Goal: Task Accomplishment & Management: Manage account settings

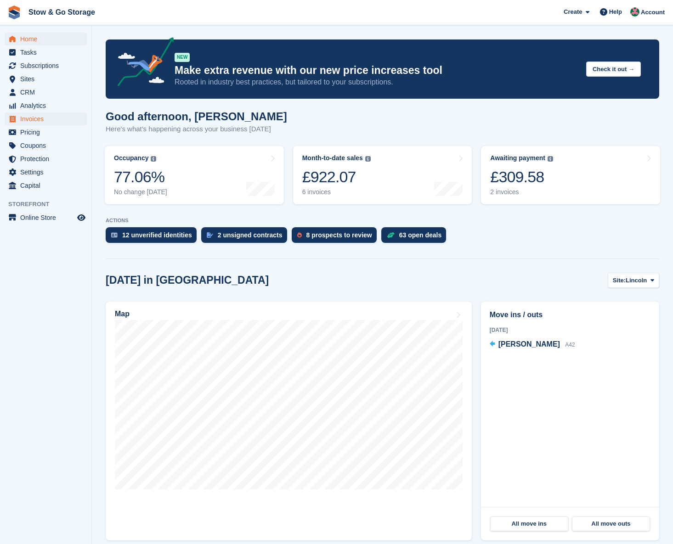
click at [33, 121] on span "Invoices" at bounding box center [47, 119] width 55 height 13
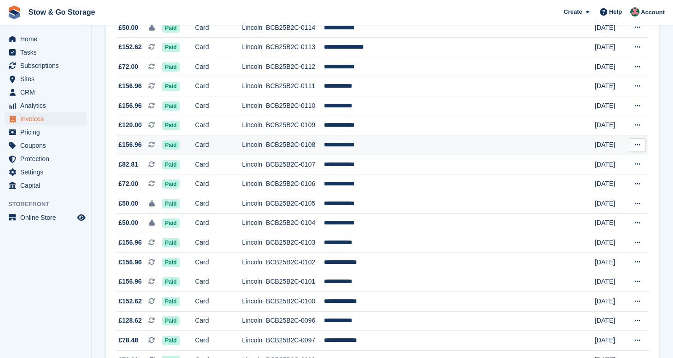
scroll to position [829, 0]
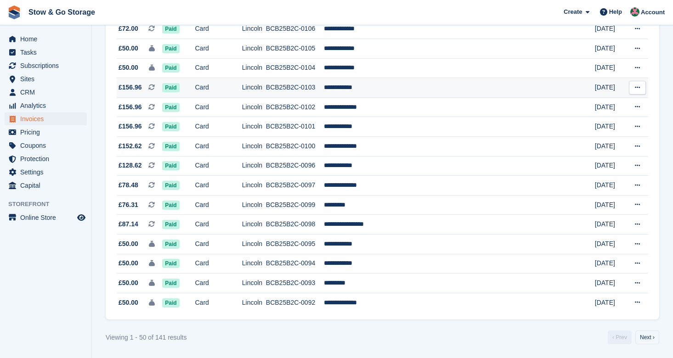
click at [369, 96] on td "**********" at bounding box center [447, 88] width 247 height 20
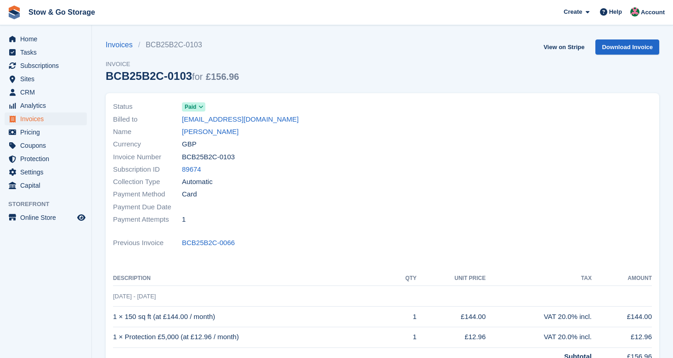
drag, startPoint x: 238, startPoint y: 156, endPoint x: 182, endPoint y: 158, distance: 55.6
click at [182, 158] on div "Invoice Number BCB25B2C-0103" at bounding box center [245, 157] width 264 height 12
copy span "BCB25B2C-0103"
click at [625, 47] on link "Download Invoice" at bounding box center [627, 46] width 64 height 15
click at [118, 44] on link "Invoices" at bounding box center [122, 44] width 33 height 11
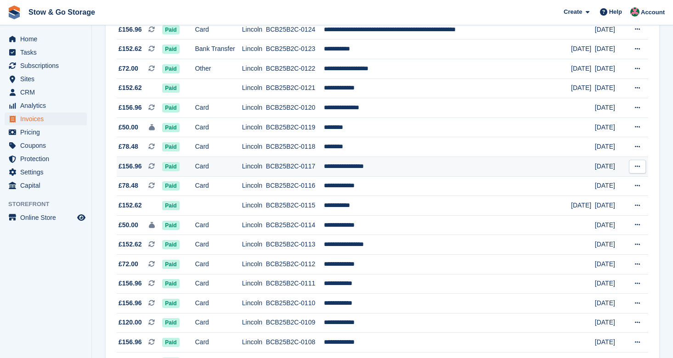
scroll to position [616, 0]
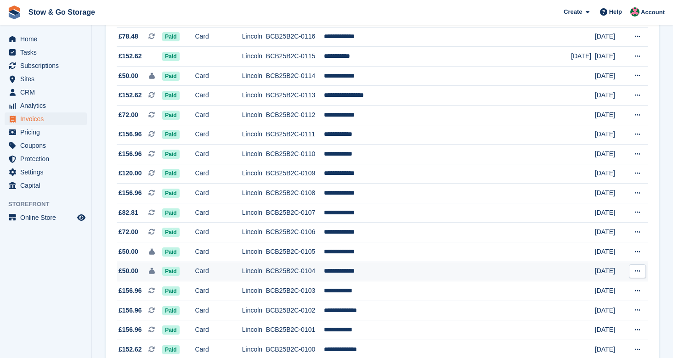
click at [384, 282] on td "**********" at bounding box center [447, 272] width 247 height 20
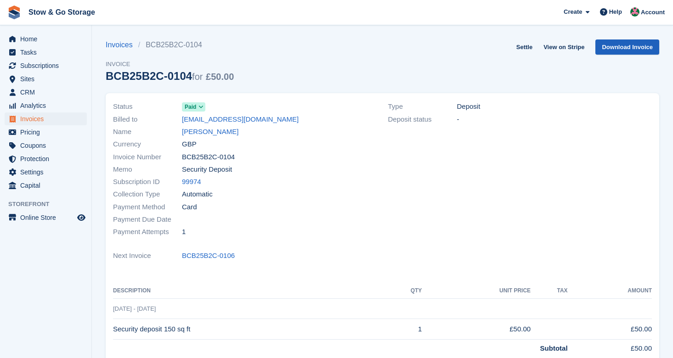
click at [626, 47] on link "Download Invoice" at bounding box center [627, 46] width 64 height 15
click at [39, 118] on span "Invoices" at bounding box center [47, 119] width 55 height 13
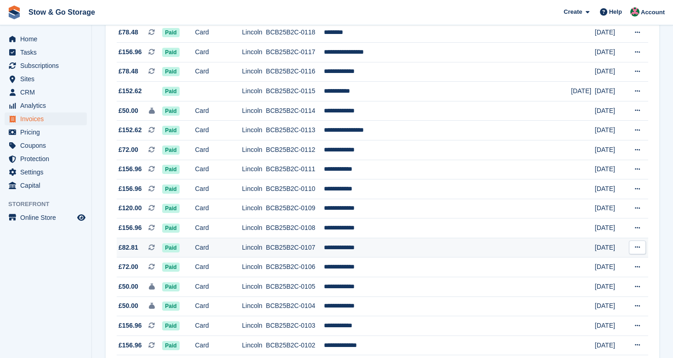
scroll to position [587, 0]
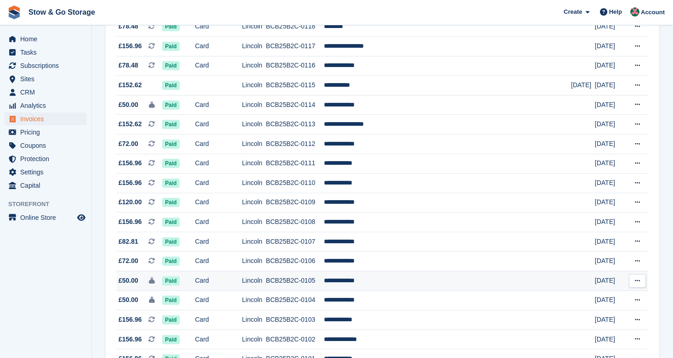
click at [366, 291] on td "**********" at bounding box center [447, 281] width 247 height 20
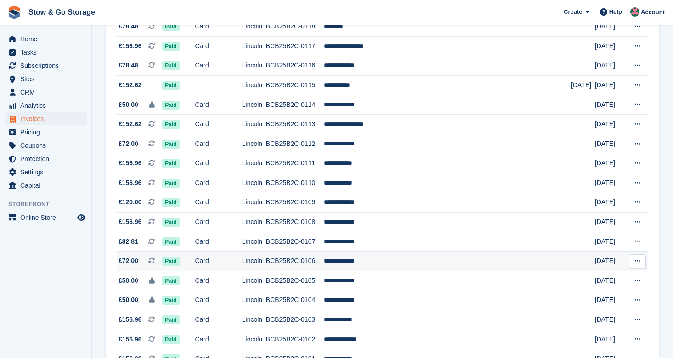
click at [220, 271] on td "Card" at bounding box center [218, 262] width 47 height 20
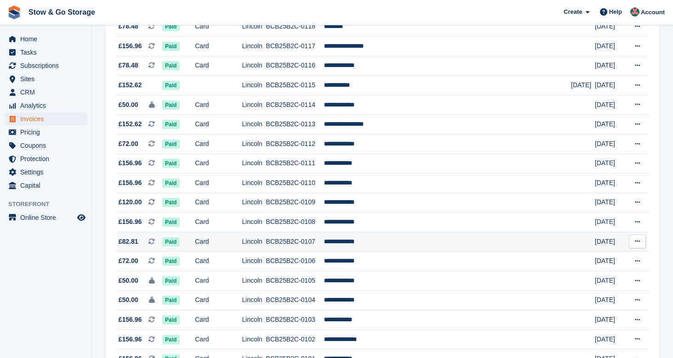
click at [324, 252] on td "BCB25B2C-0107" at bounding box center [295, 242] width 58 height 20
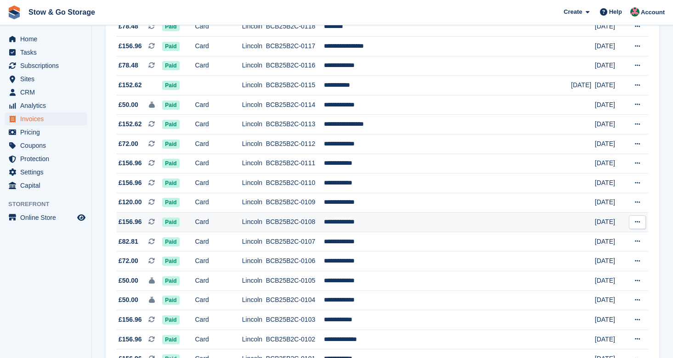
click at [303, 232] on td "BCB25B2C-0108" at bounding box center [295, 223] width 58 height 20
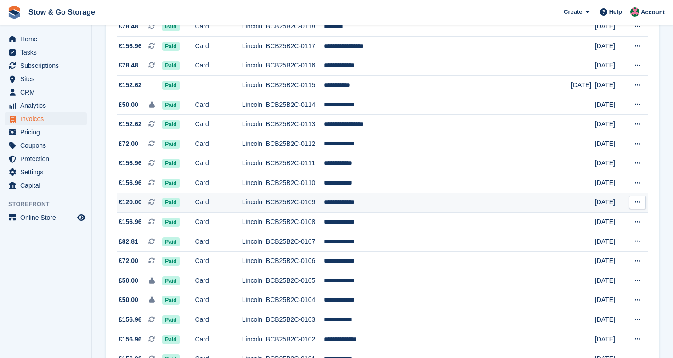
click at [370, 213] on td "**********" at bounding box center [447, 203] width 247 height 20
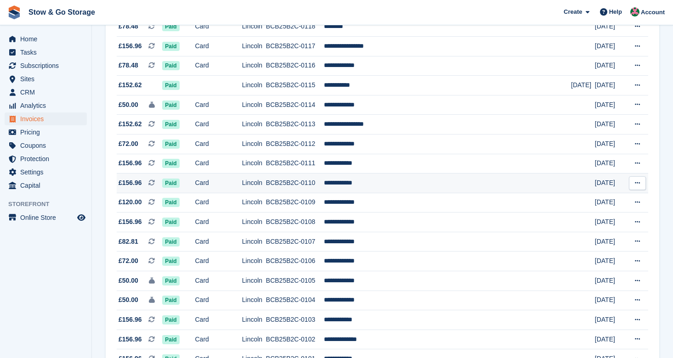
click at [324, 193] on td "BCB25B2C-0110" at bounding box center [295, 184] width 58 height 20
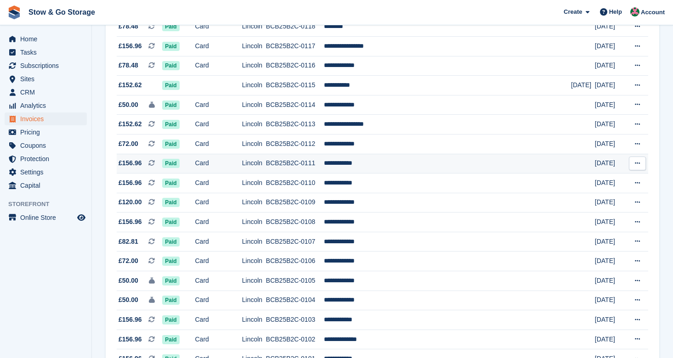
click at [324, 174] on td "BCB25B2C-0111" at bounding box center [295, 164] width 58 height 20
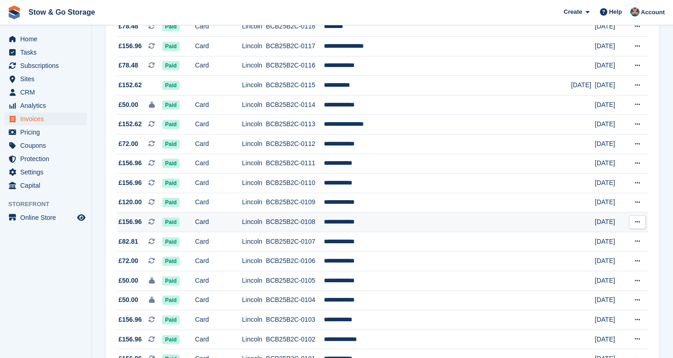
click at [324, 232] on td "BCB25B2C-0108" at bounding box center [295, 223] width 58 height 20
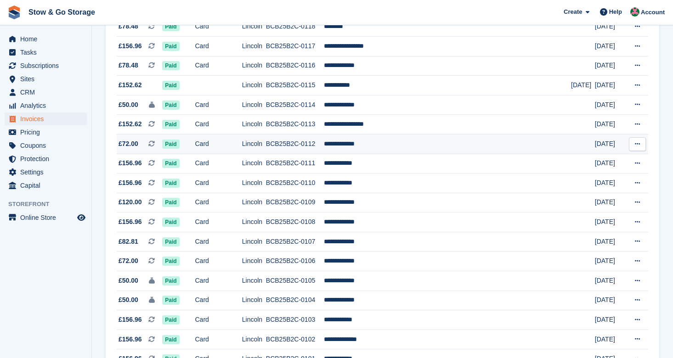
click at [324, 154] on td "BCB25B2C-0112" at bounding box center [295, 144] width 58 height 20
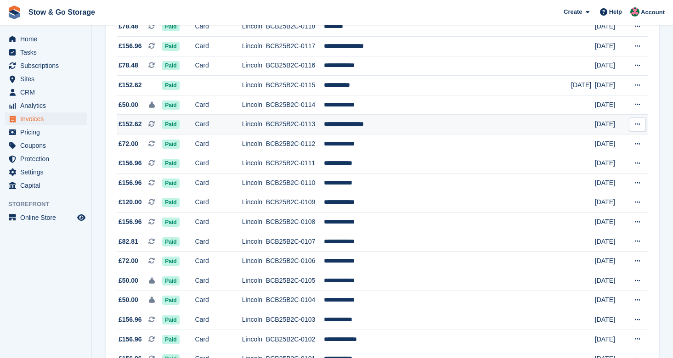
click at [242, 135] on td "Card" at bounding box center [218, 125] width 47 height 20
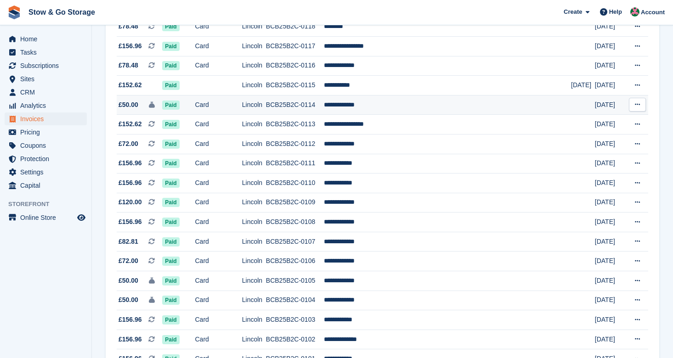
click at [324, 113] on td "BCB25B2C-0114" at bounding box center [295, 105] width 58 height 20
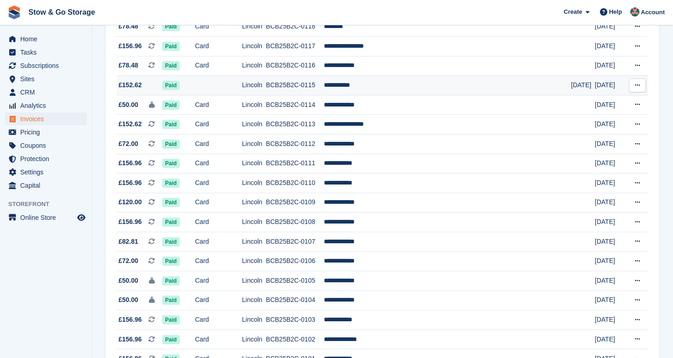
click at [324, 96] on td "BCB25B2C-0115" at bounding box center [295, 86] width 58 height 20
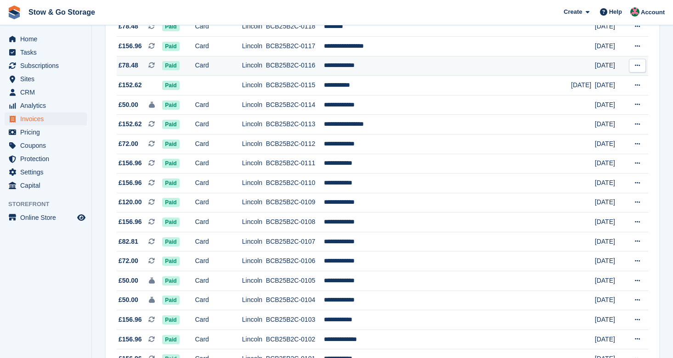
click at [324, 76] on td "BCB25B2C-0116" at bounding box center [295, 66] width 58 height 20
click at [240, 76] on td "Card" at bounding box center [218, 66] width 47 height 20
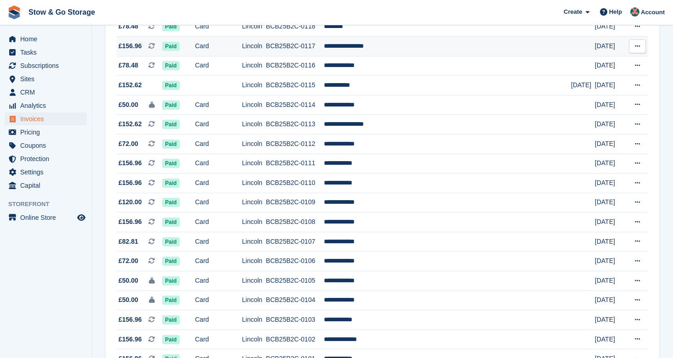
click at [324, 56] on td "BCB25B2C-0117" at bounding box center [295, 46] width 58 height 20
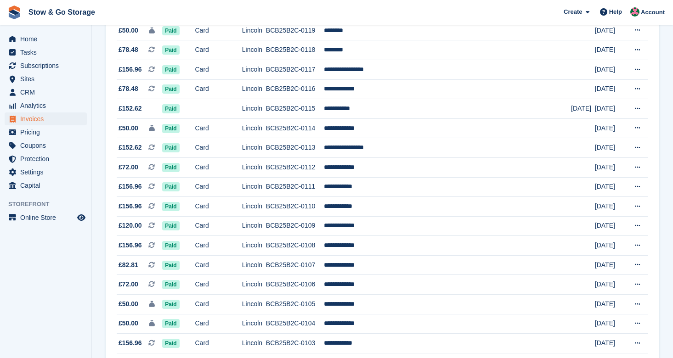
scroll to position [558, 0]
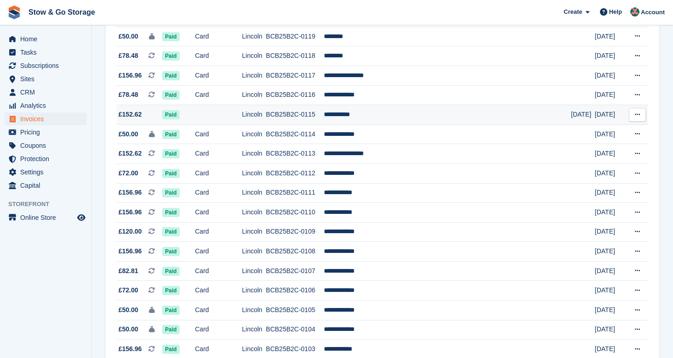
click at [372, 125] on td "**********" at bounding box center [447, 115] width 247 height 20
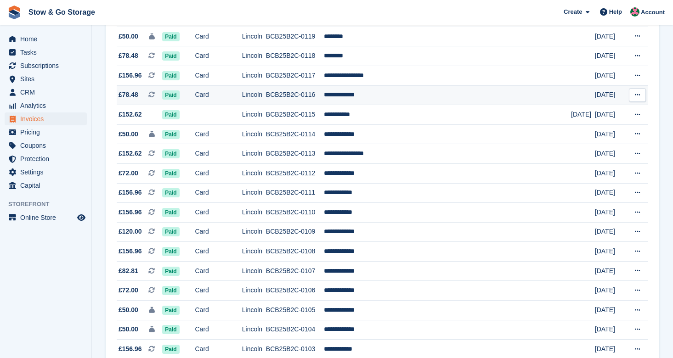
click at [324, 105] on td "BCB25B2C-0116" at bounding box center [295, 95] width 58 height 20
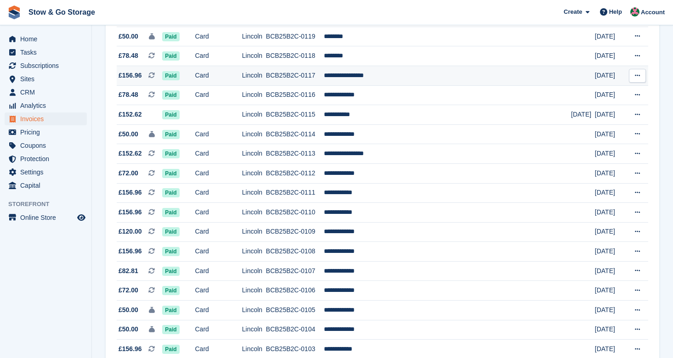
click at [302, 85] on td "BCB25B2C-0117" at bounding box center [295, 76] width 58 height 20
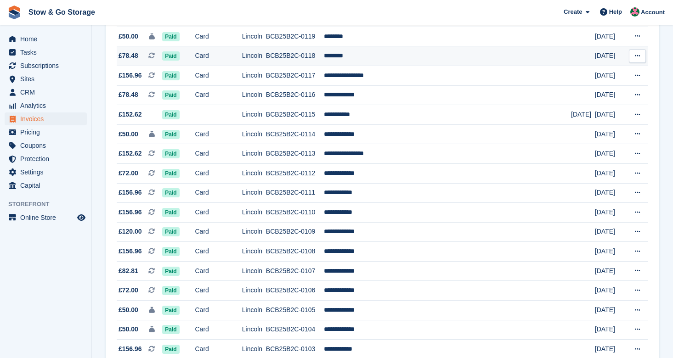
click at [266, 66] on td "Lincoln" at bounding box center [254, 56] width 24 height 20
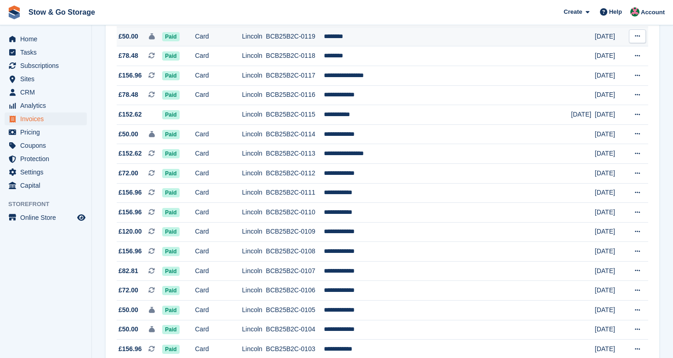
click at [214, 42] on td "Card" at bounding box center [218, 37] width 47 height 20
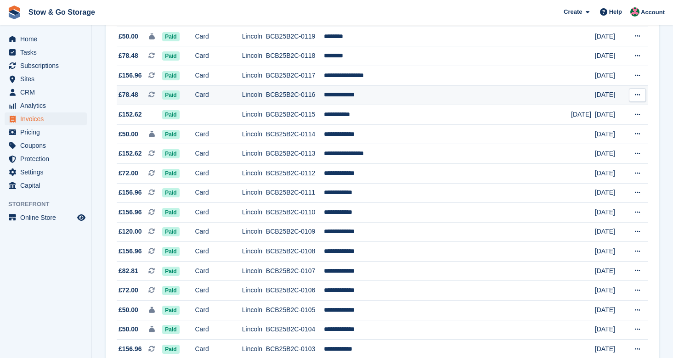
click at [318, 105] on td "BCB25B2C-0116" at bounding box center [295, 95] width 58 height 20
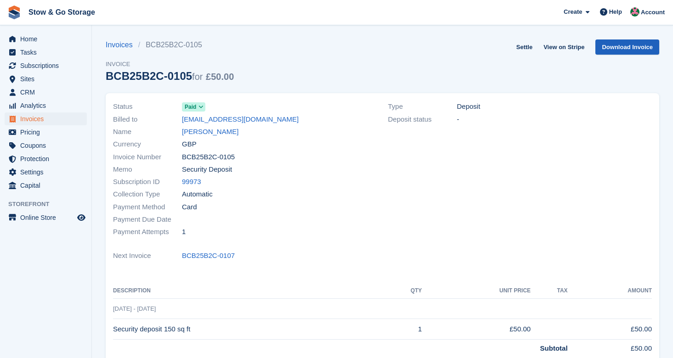
click at [628, 47] on link "Download Invoice" at bounding box center [627, 46] width 64 height 15
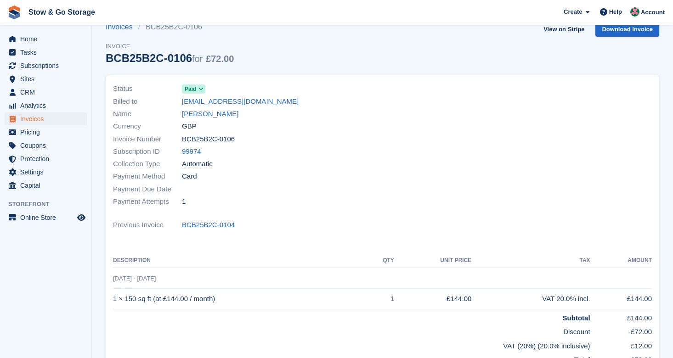
scroll to position [36, 0]
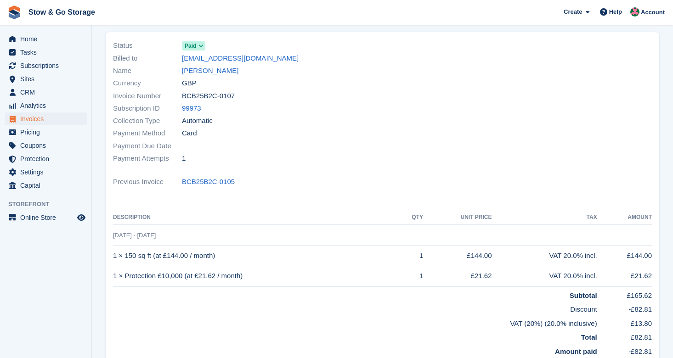
scroll to position [67, 0]
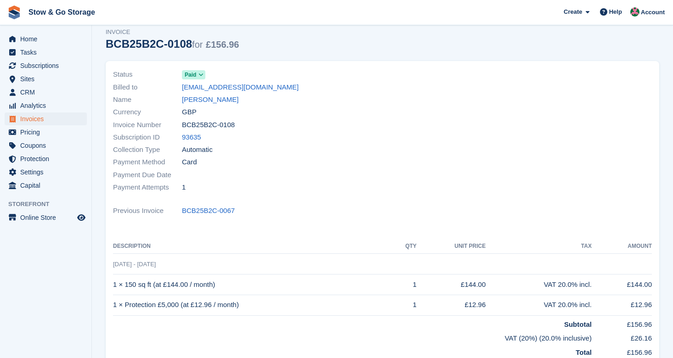
scroll to position [61, 0]
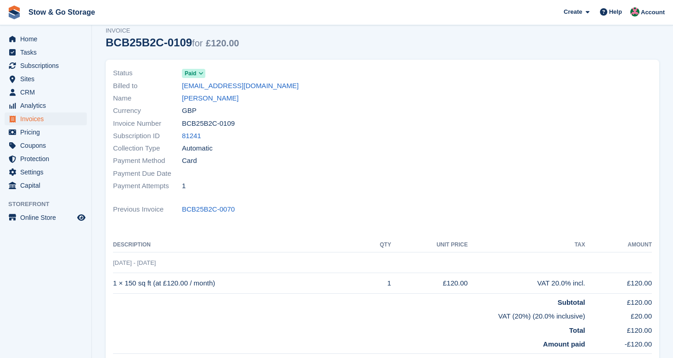
scroll to position [72, 0]
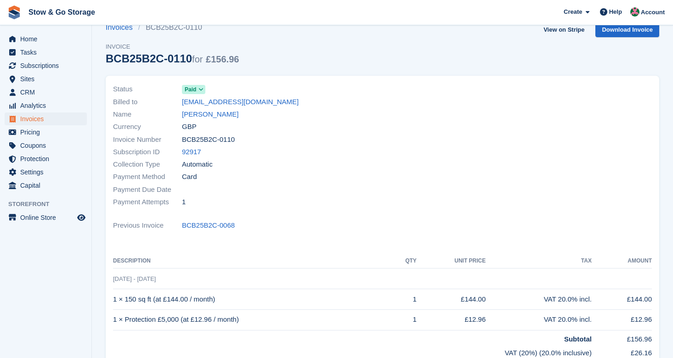
scroll to position [29, 0]
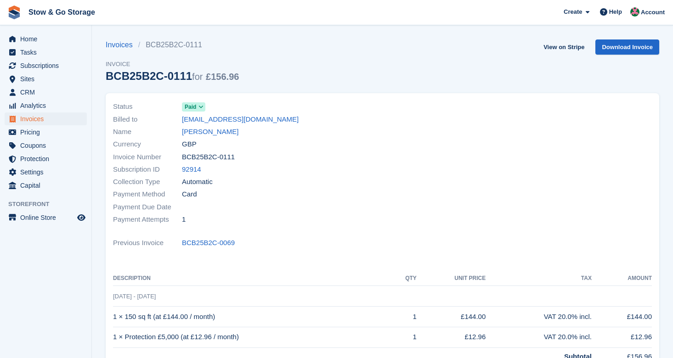
scroll to position [136, 0]
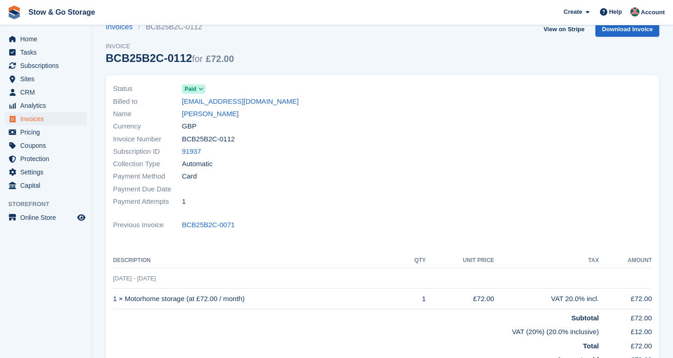
scroll to position [30, 0]
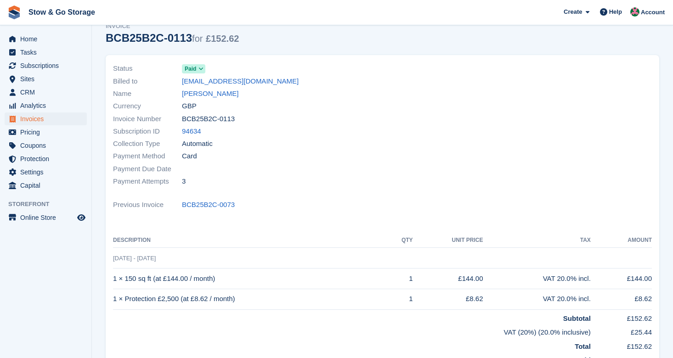
scroll to position [74, 0]
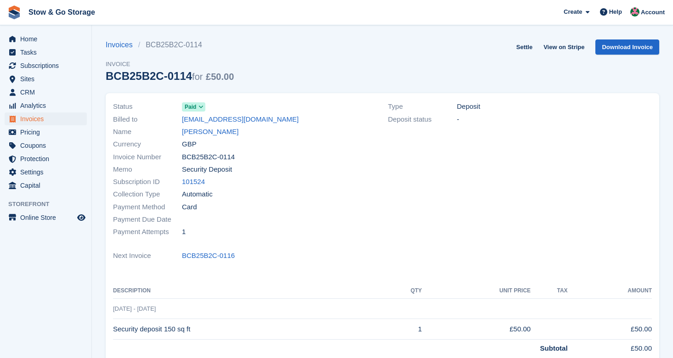
scroll to position [58, 0]
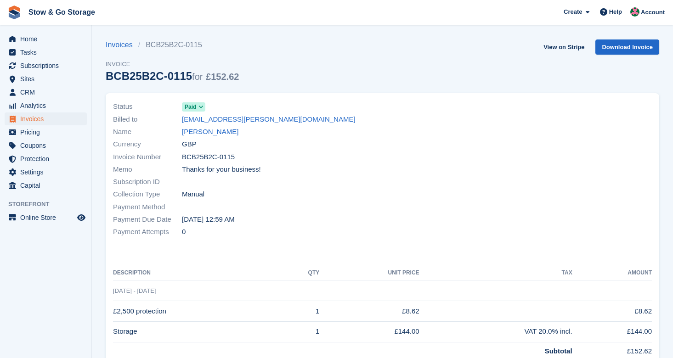
scroll to position [23, 0]
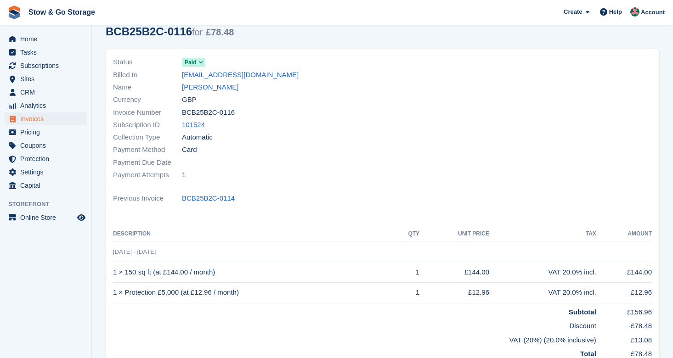
scroll to position [85, 0]
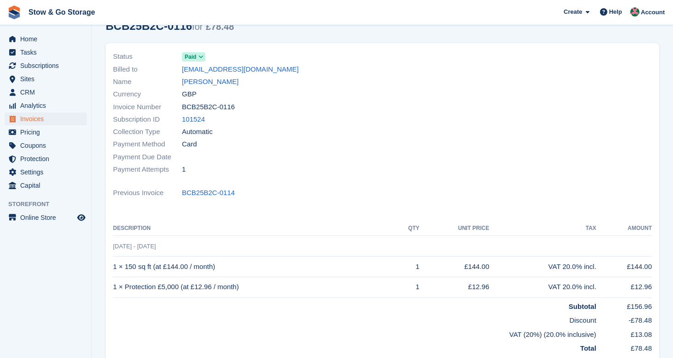
scroll to position [62, 0]
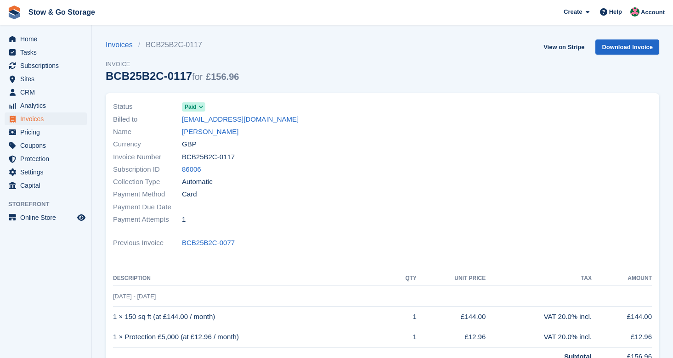
scroll to position [33, 0]
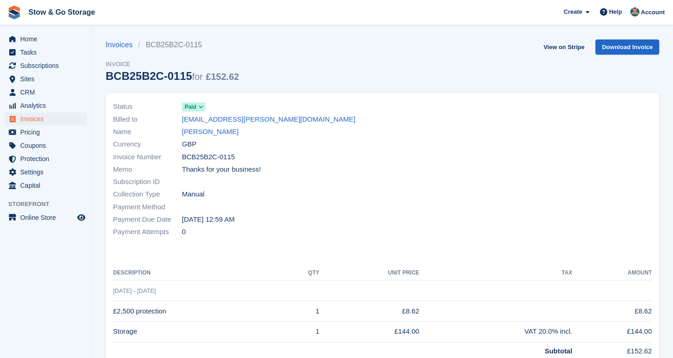
scroll to position [11, 0]
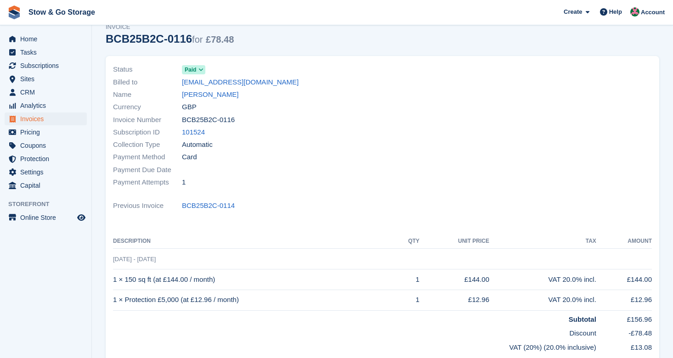
scroll to position [43, 0]
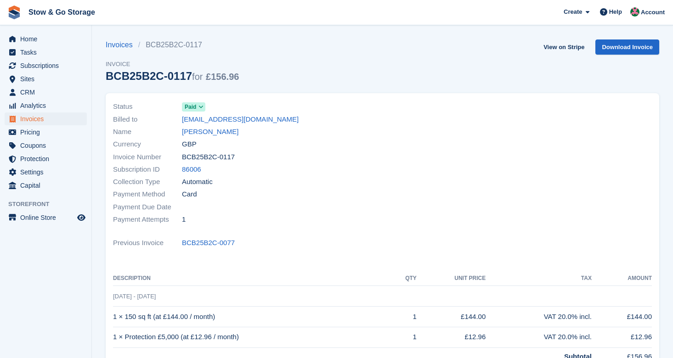
scroll to position [25, 0]
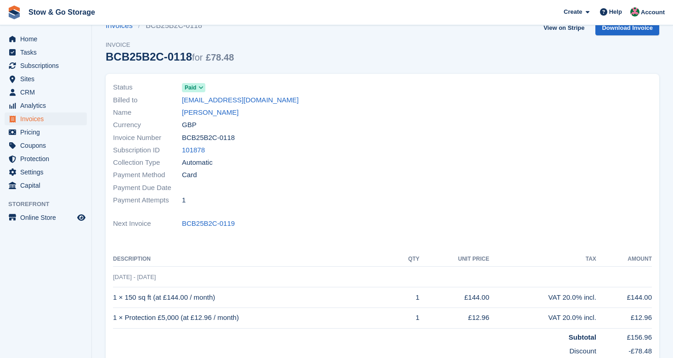
scroll to position [43, 0]
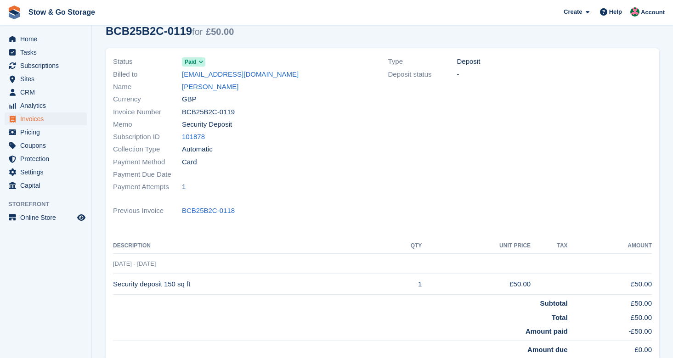
scroll to position [86, 0]
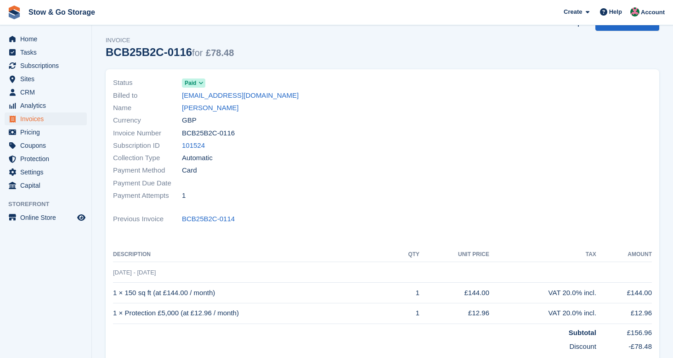
scroll to position [12, 0]
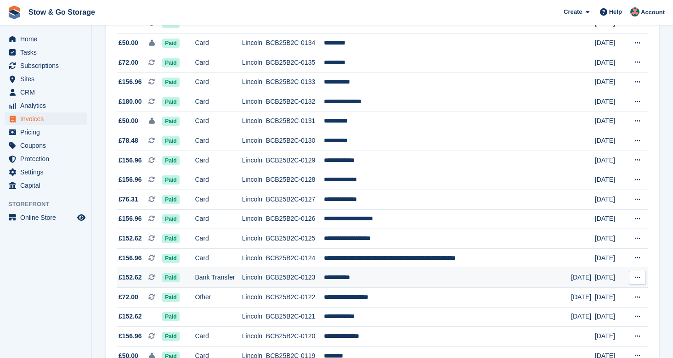
scroll to position [379, 0]
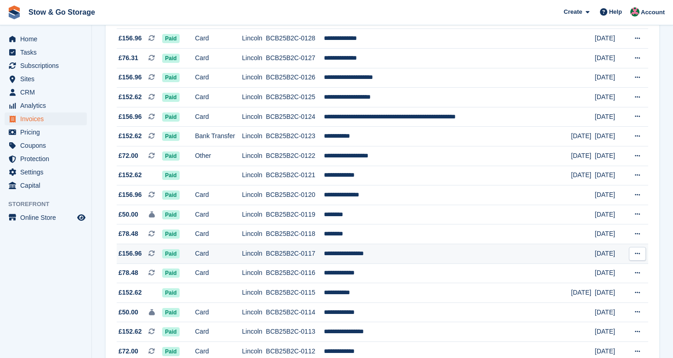
click at [324, 261] on td "BCB25B2C-0117" at bounding box center [295, 254] width 58 height 20
click at [324, 260] on td "BCB25B2C-0117" at bounding box center [295, 254] width 58 height 20
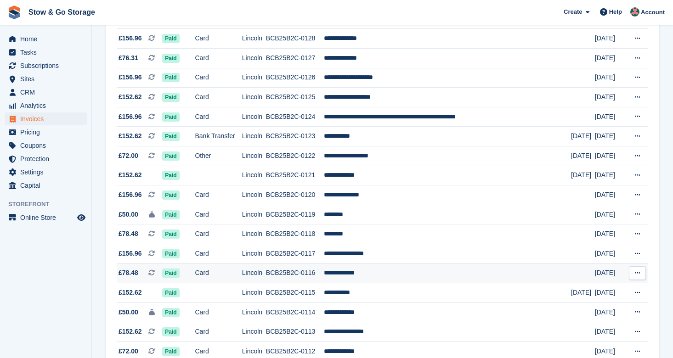
click at [189, 283] on td "Paid" at bounding box center [178, 274] width 33 height 20
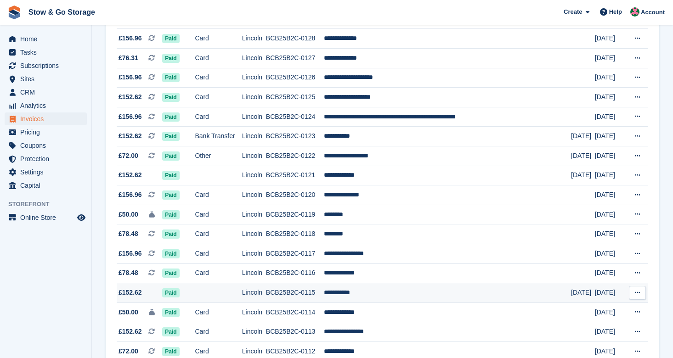
click at [290, 303] on td "BCB25B2C-0115" at bounding box center [295, 293] width 58 height 20
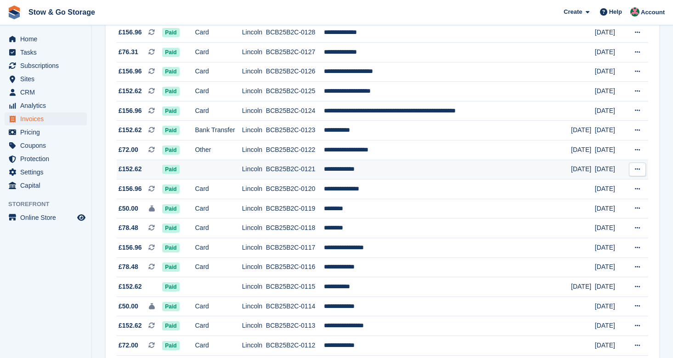
scroll to position [391, 0]
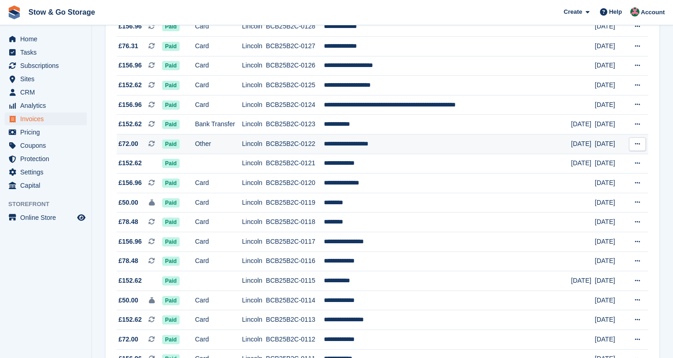
click at [311, 152] on td "BCB25B2C-0122" at bounding box center [295, 144] width 58 height 20
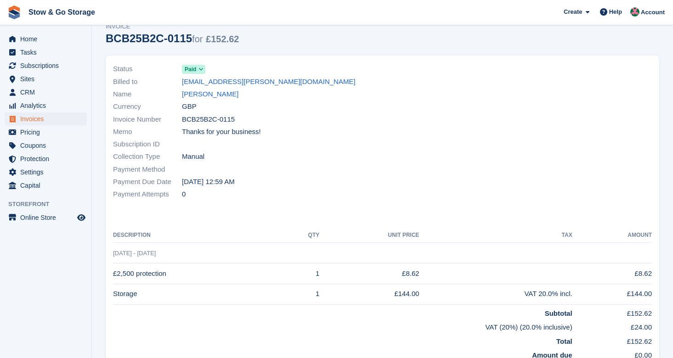
scroll to position [82, 0]
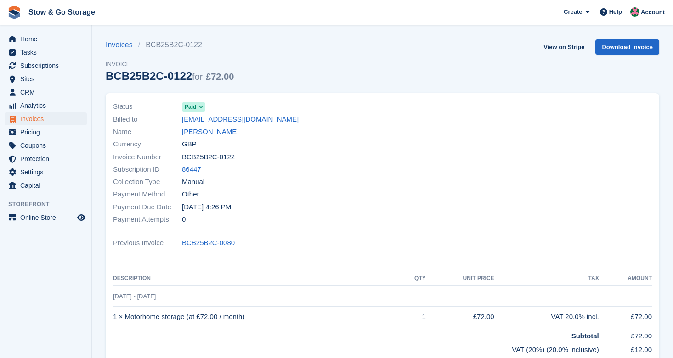
drag, startPoint x: 179, startPoint y: 155, endPoint x: 239, endPoint y: 158, distance: 60.7
click at [239, 158] on div "Invoice Number BCB25B2C-0122" at bounding box center [245, 157] width 264 height 12
copy div "BCB25B2C-0122"
click at [121, 44] on link "Invoices" at bounding box center [122, 44] width 33 height 11
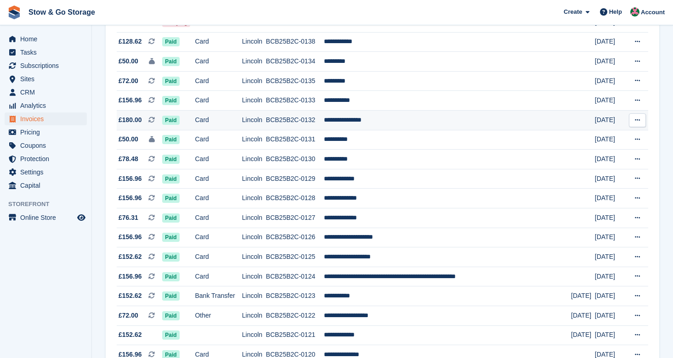
scroll to position [270, 0]
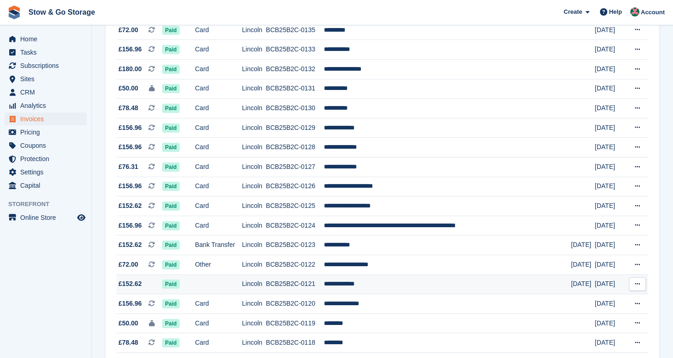
click at [324, 294] on td "BCB25B2C-0121" at bounding box center [295, 285] width 58 height 20
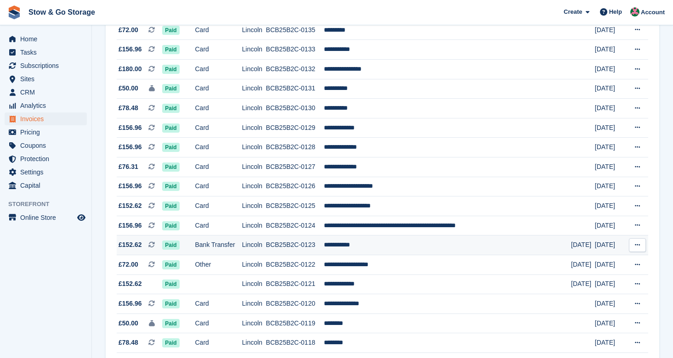
click at [324, 254] on td "BCB25B2C-0123" at bounding box center [295, 246] width 58 height 20
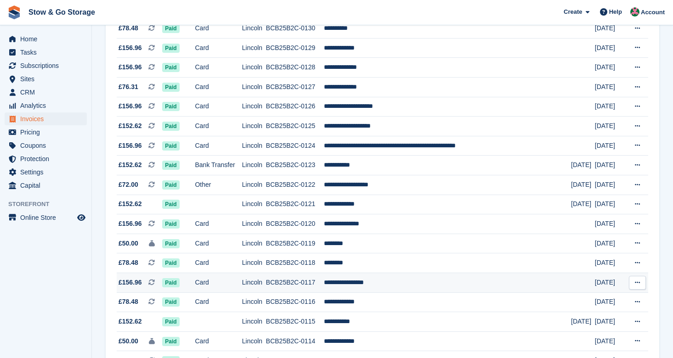
scroll to position [343, 0]
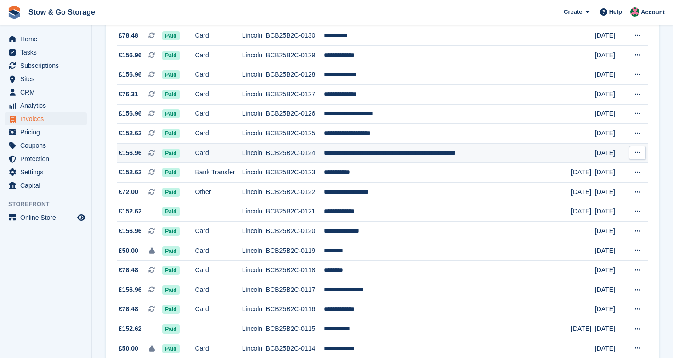
click at [368, 161] on td "**********" at bounding box center [447, 153] width 247 height 20
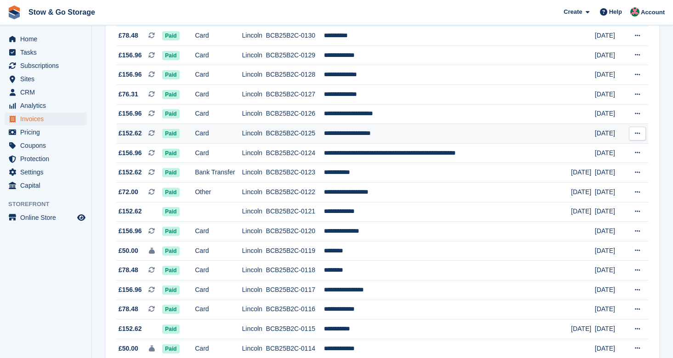
click at [324, 141] on td "BCB25B2C-0125" at bounding box center [295, 134] width 58 height 20
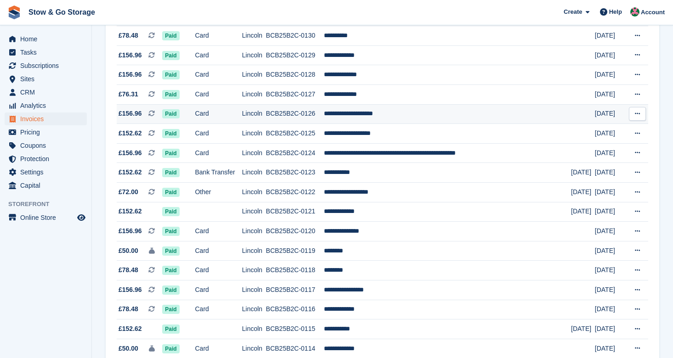
click at [324, 121] on td "BCB25B2C-0126" at bounding box center [295, 114] width 58 height 20
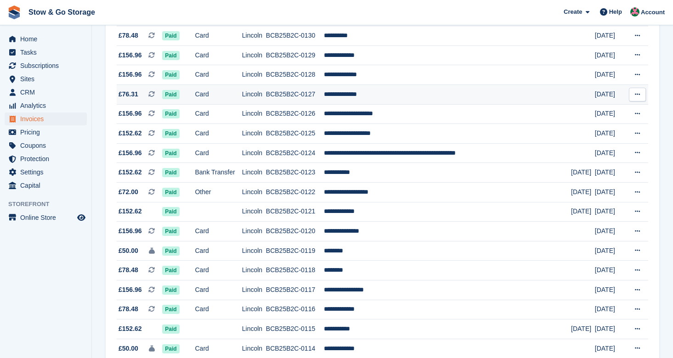
click at [324, 102] on td "BCB25B2C-0127" at bounding box center [295, 95] width 58 height 20
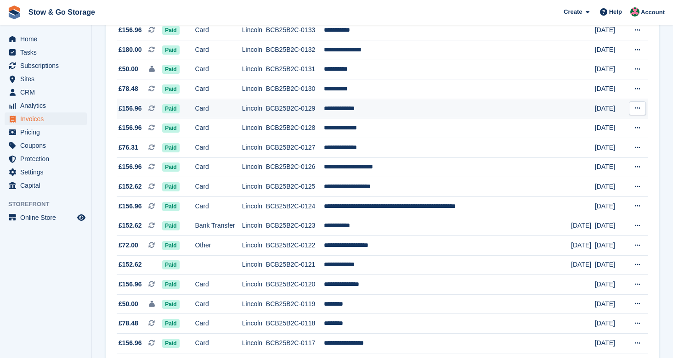
scroll to position [278, 0]
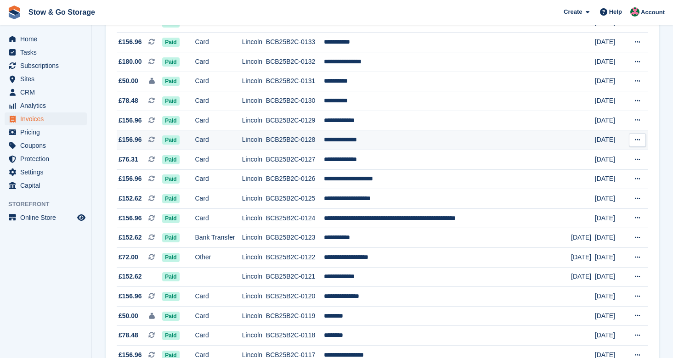
click at [324, 146] on td "BCB25B2C-0128" at bounding box center [295, 140] width 58 height 20
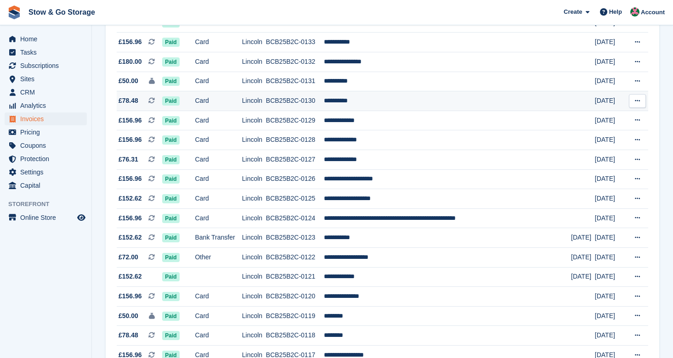
click at [366, 106] on td "**********" at bounding box center [447, 101] width 247 height 20
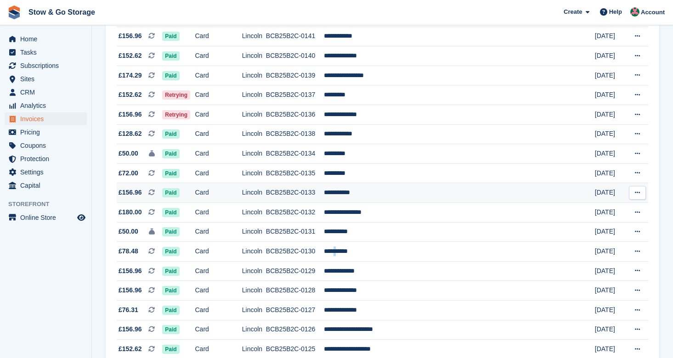
scroll to position [151, 0]
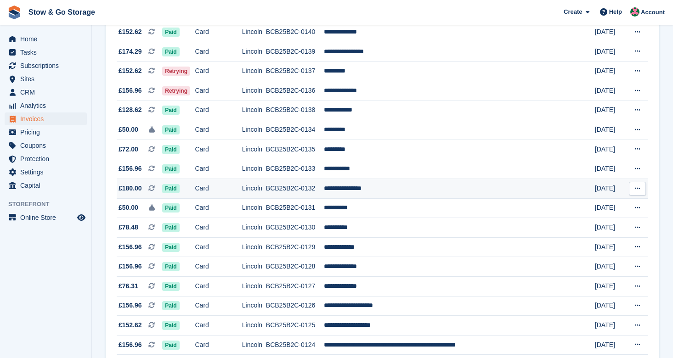
click at [377, 193] on td "**********" at bounding box center [447, 189] width 247 height 20
click at [379, 193] on td "**********" at bounding box center [447, 189] width 247 height 20
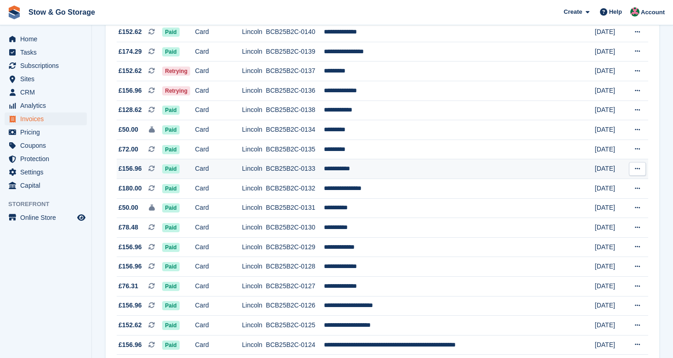
click at [376, 173] on td "**********" at bounding box center [447, 169] width 247 height 20
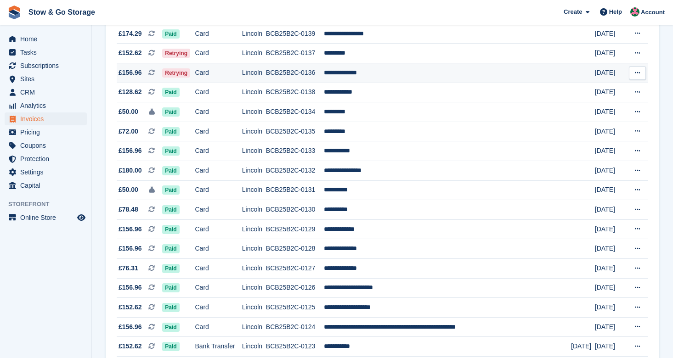
scroll to position [160, 0]
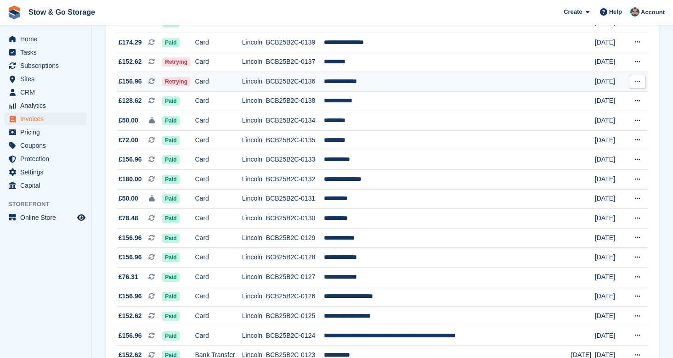
click at [388, 83] on td "**********" at bounding box center [447, 82] width 247 height 20
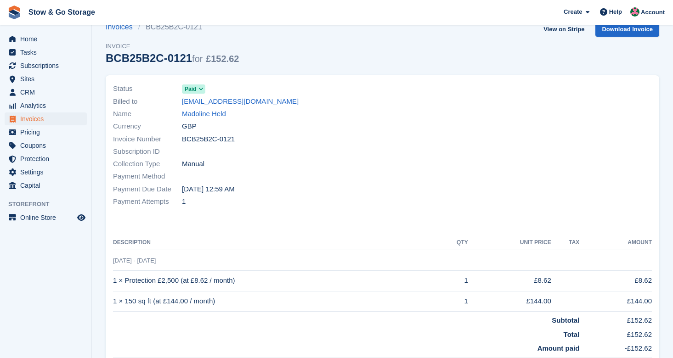
scroll to position [56, 0]
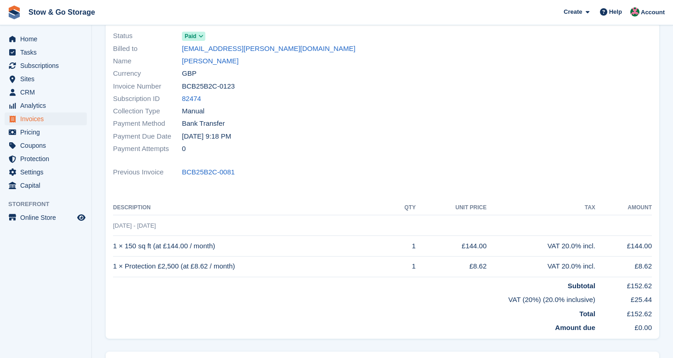
scroll to position [65, 0]
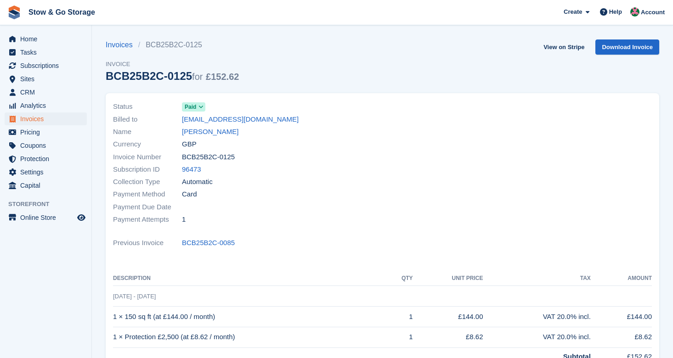
scroll to position [24, 0]
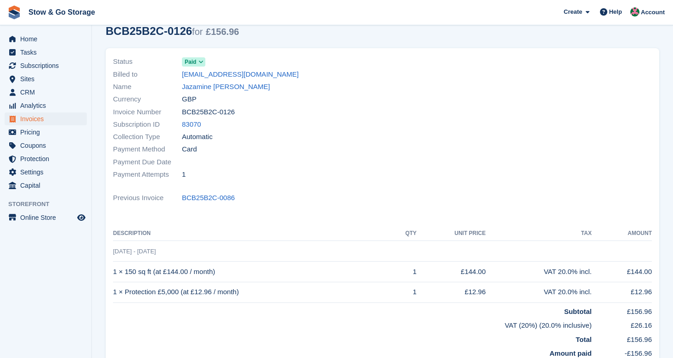
scroll to position [96, 0]
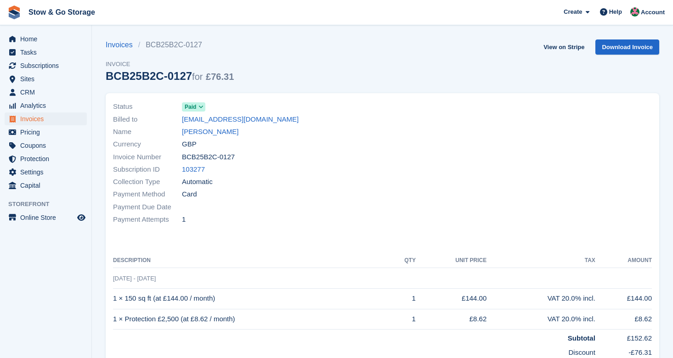
scroll to position [77, 0]
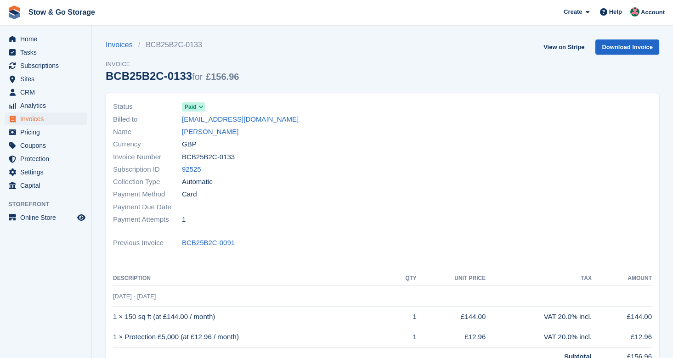
scroll to position [45, 0]
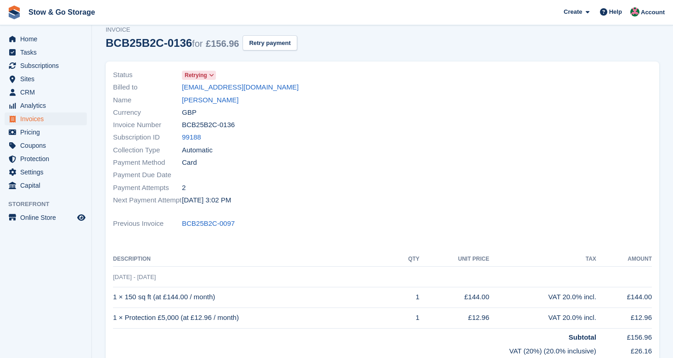
scroll to position [58, 0]
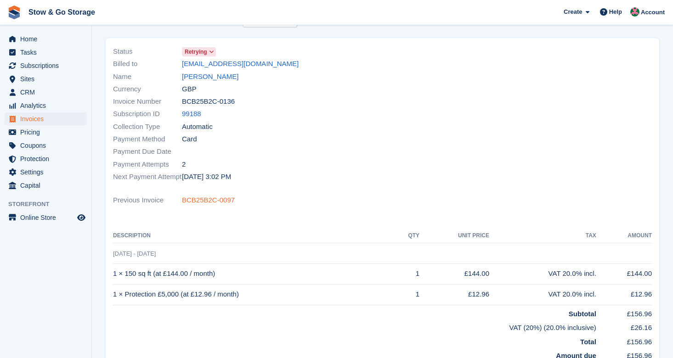
click at [226, 199] on link "BCB25B2C-0097" at bounding box center [208, 200] width 53 height 11
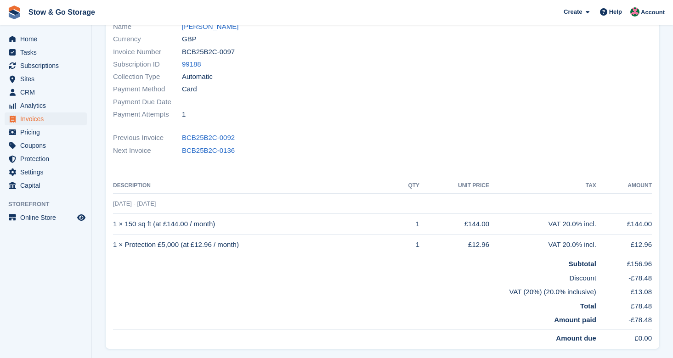
scroll to position [1, 0]
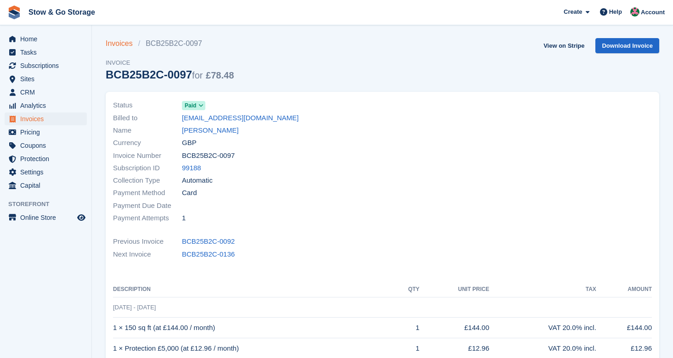
click at [128, 44] on link "Invoices" at bounding box center [122, 43] width 33 height 11
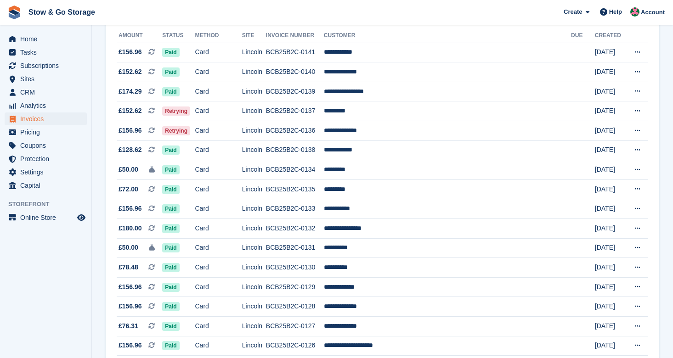
scroll to position [117, 0]
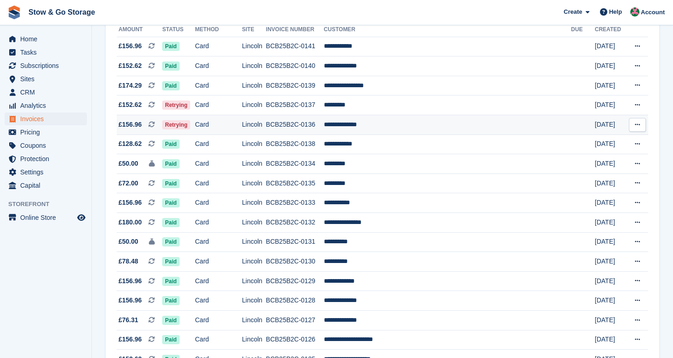
click at [375, 127] on td "**********" at bounding box center [447, 125] width 247 height 20
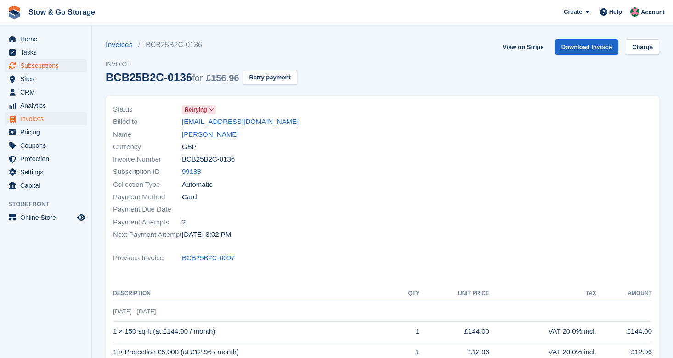
click at [45, 66] on span "Subscriptions" at bounding box center [47, 65] width 55 height 13
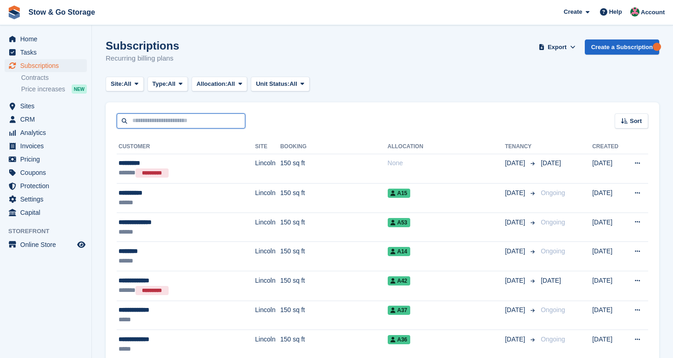
click at [159, 119] on input "text" at bounding box center [181, 120] width 129 height 15
type input "****"
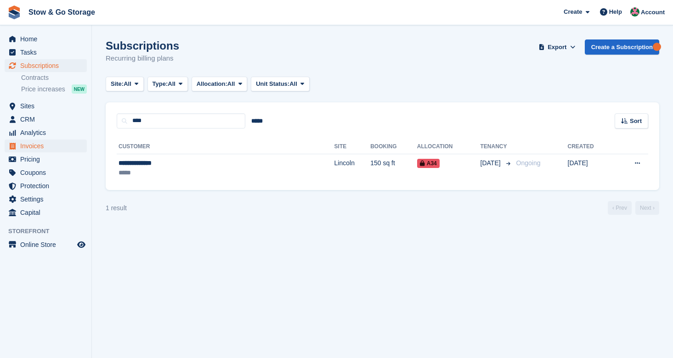
click at [39, 146] on span "Invoices" at bounding box center [47, 146] width 55 height 13
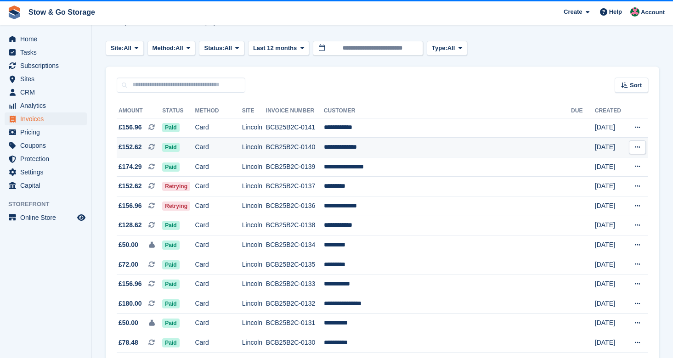
scroll to position [42, 0]
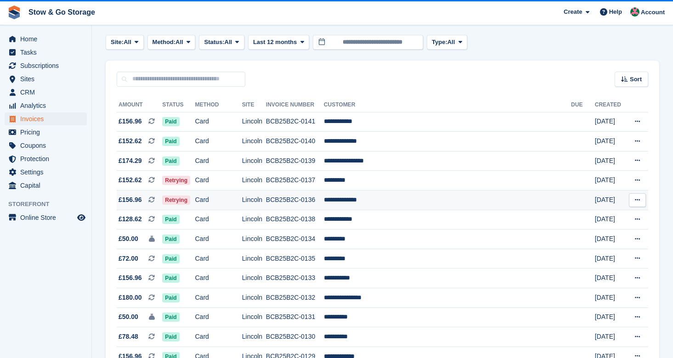
click at [367, 199] on td "**********" at bounding box center [447, 201] width 247 height 20
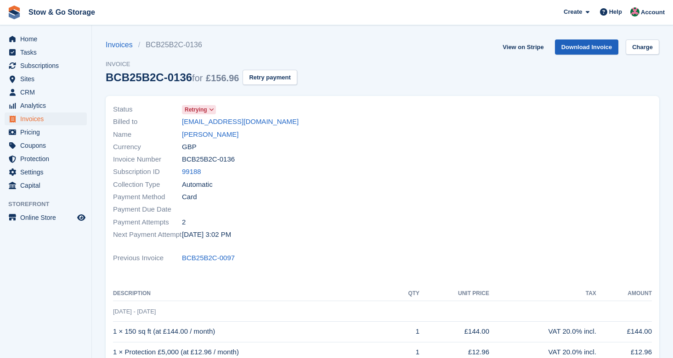
click at [602, 48] on link "Download Invoice" at bounding box center [587, 46] width 64 height 15
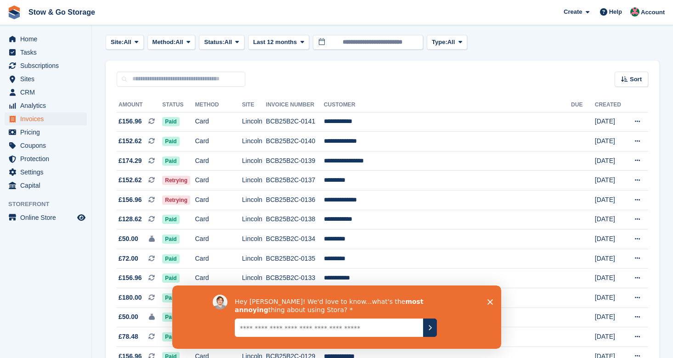
click at [492, 300] on polygon "Close survey" at bounding box center [490, 302] width 6 height 6
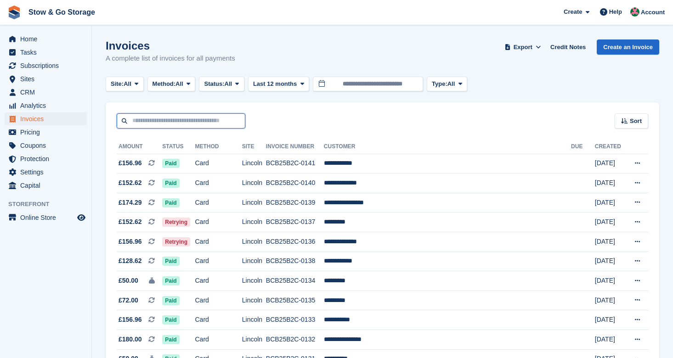
click at [187, 121] on input "text" at bounding box center [181, 120] width 129 height 15
type input "*****"
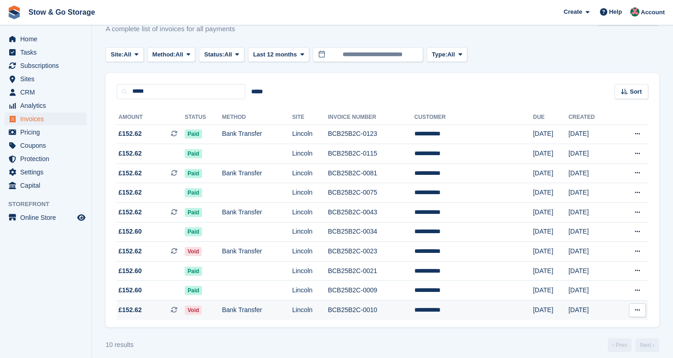
scroll to position [14, 0]
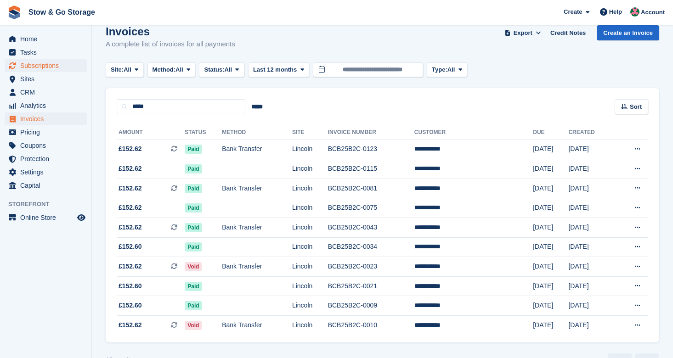
click at [56, 67] on span "Subscriptions" at bounding box center [47, 65] width 55 height 13
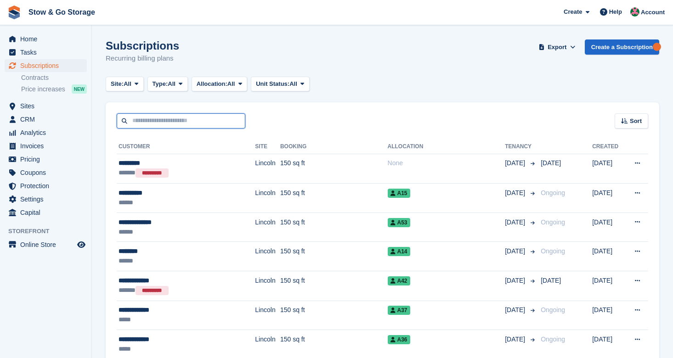
click at [164, 122] on input "text" at bounding box center [181, 120] width 129 height 15
type input "*****"
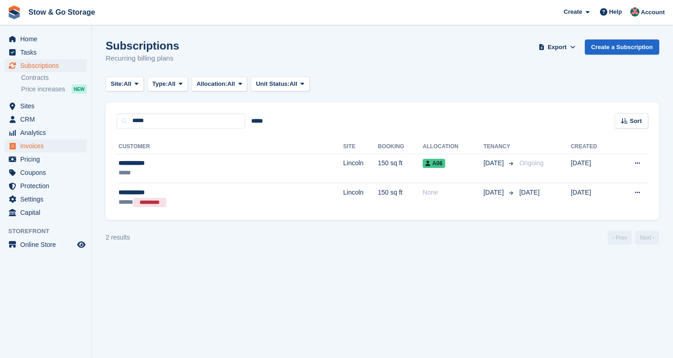
click at [40, 146] on span "Invoices" at bounding box center [47, 146] width 55 height 13
